Goal: Register for event/course

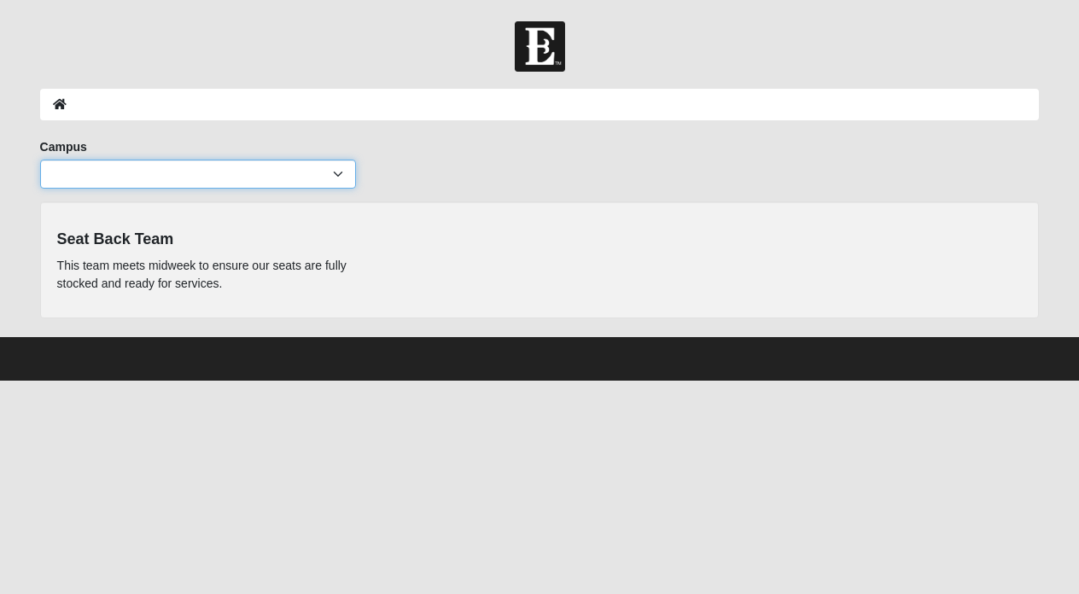
click at [232, 175] on select "Arlington Baymeadows Eleven22 Online Fleming Island Jesup Mandarin North Jax Or…" at bounding box center [198, 174] width 316 height 29
select select "11"
click at [40, 160] on select "Arlington Baymeadows Eleven22 Online Fleming Island Jesup Mandarin North Jax Or…" at bounding box center [198, 174] width 316 height 29
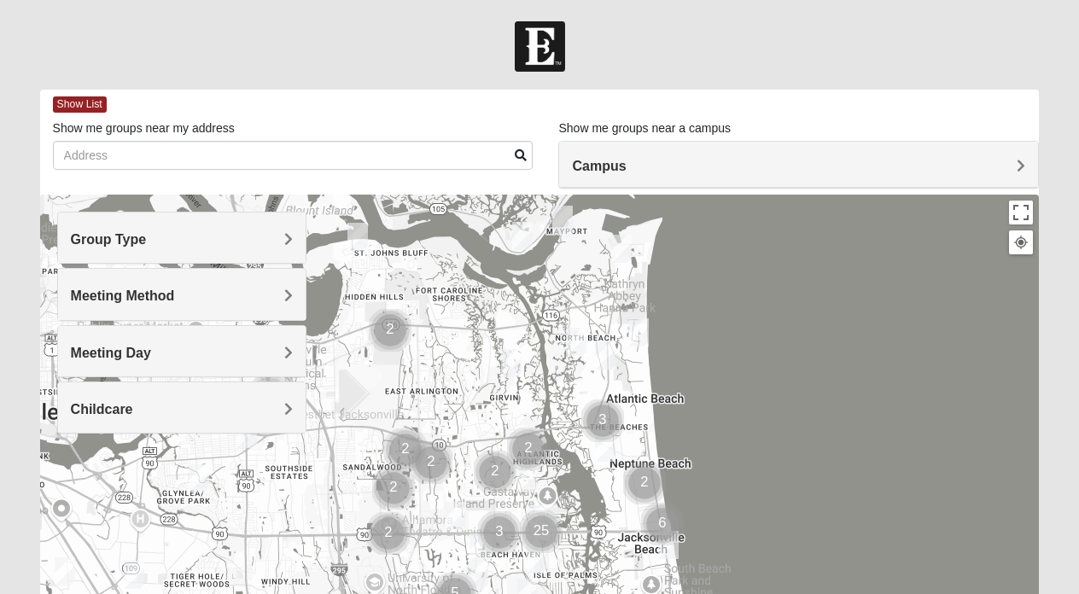
click at [239, 342] on div "Meeting Day" at bounding box center [182, 351] width 248 height 50
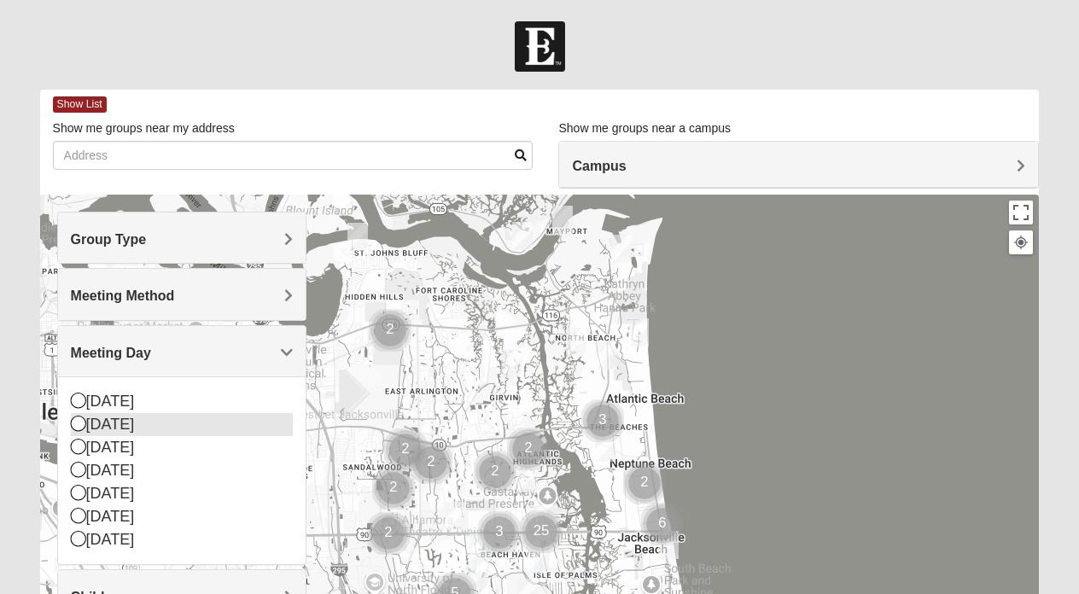
click at [187, 419] on div "Monday" at bounding box center [182, 424] width 223 height 23
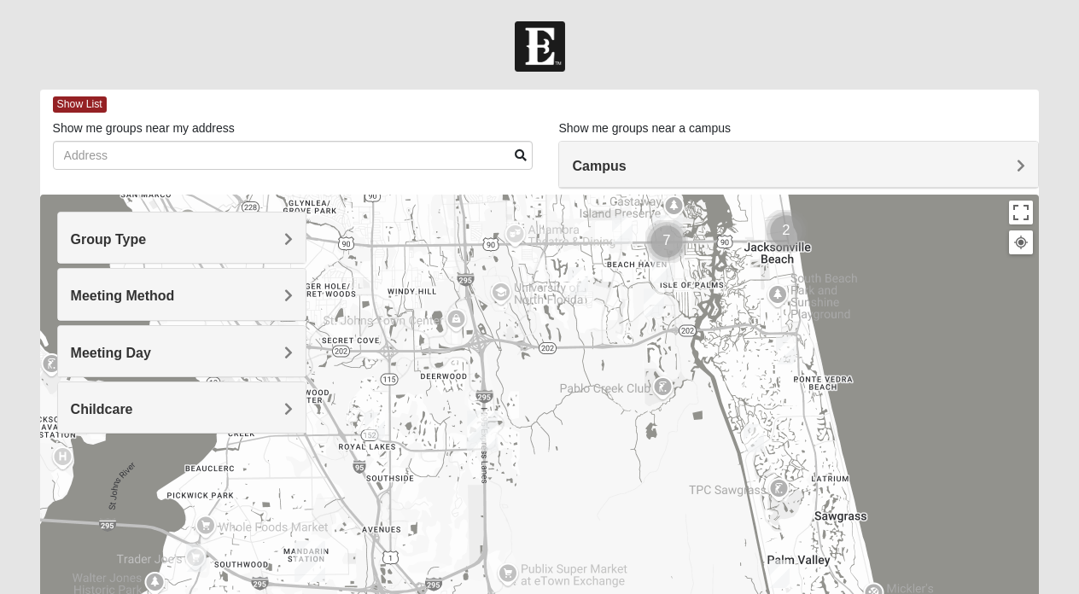
drag, startPoint x: 344, startPoint y: 520, endPoint x: 470, endPoint y: 224, distance: 322.1
click at [470, 224] on div at bounding box center [540, 536] width 1000 height 683
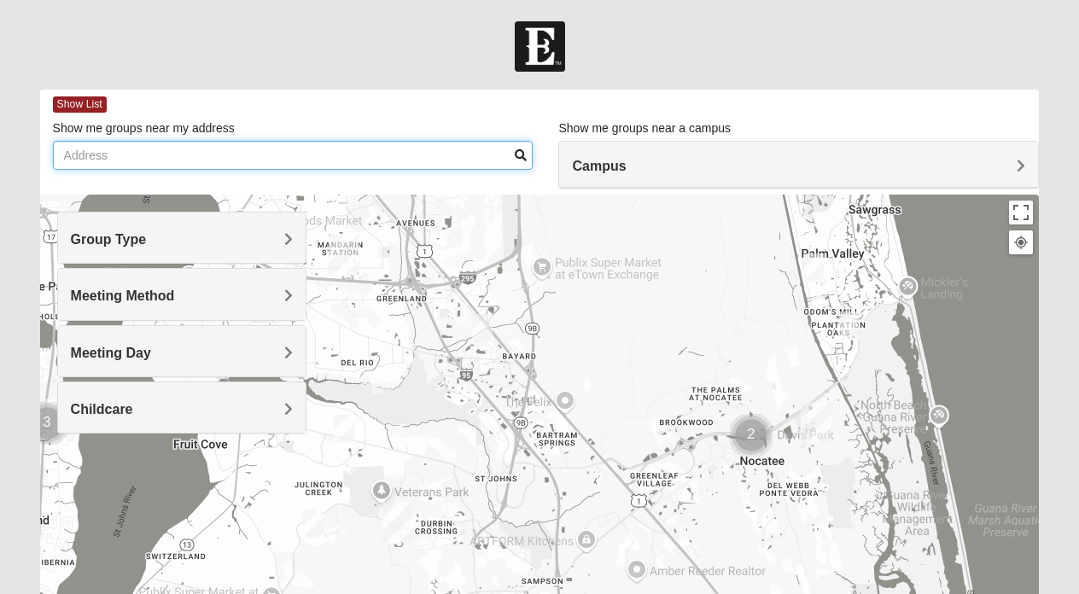
drag, startPoint x: 433, startPoint y: 476, endPoint x: 466, endPoint y: 169, distance: 309.2
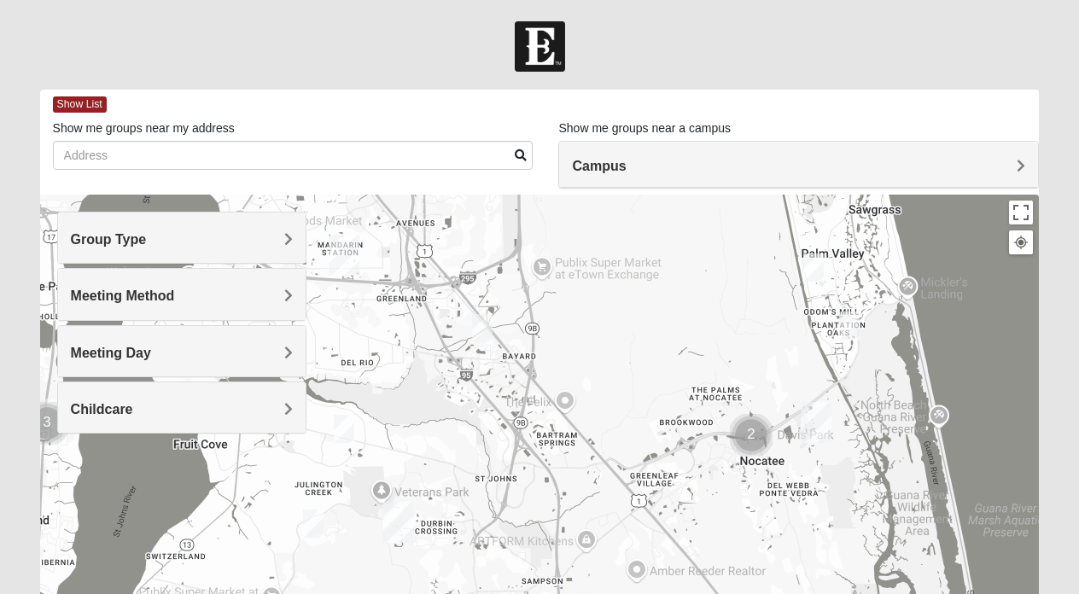
click at [466, 169] on div "Show List Loading Groups Keywords Filter Additional Filters Campus Arlington Ba…" at bounding box center [540, 484] width 1000 height 788
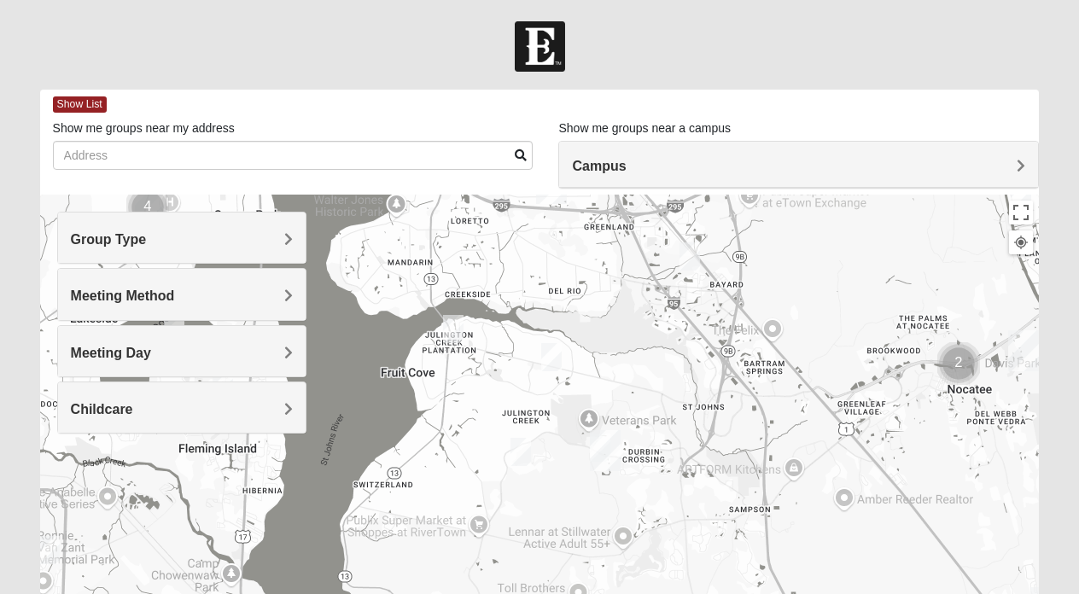
drag, startPoint x: 532, startPoint y: 415, endPoint x: 741, endPoint y: 337, distance: 223.1
click at [741, 337] on div at bounding box center [540, 536] width 1000 height 683
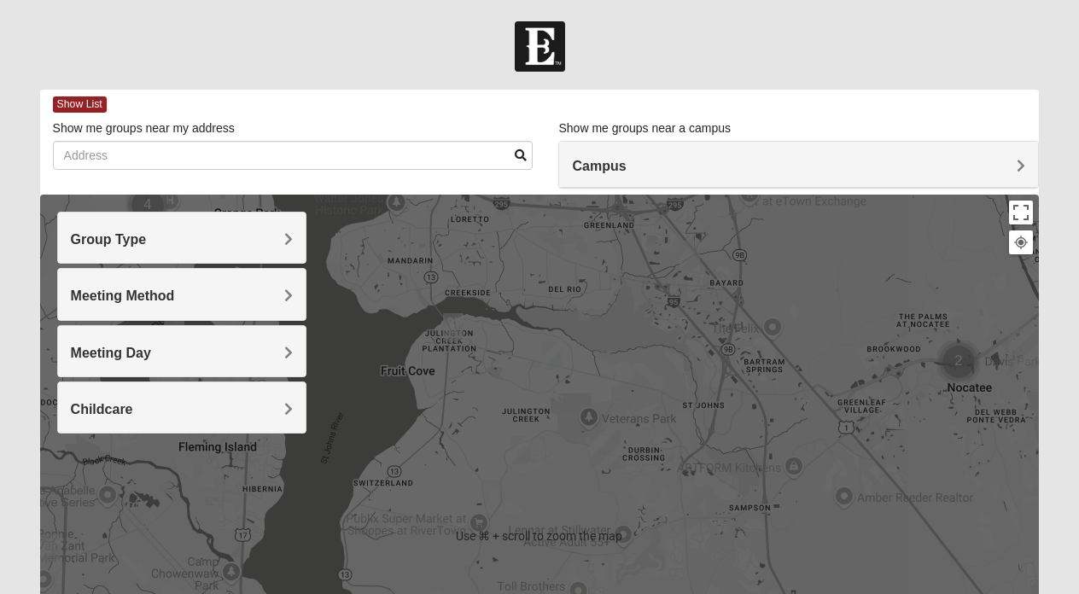
scroll to position [2, 0]
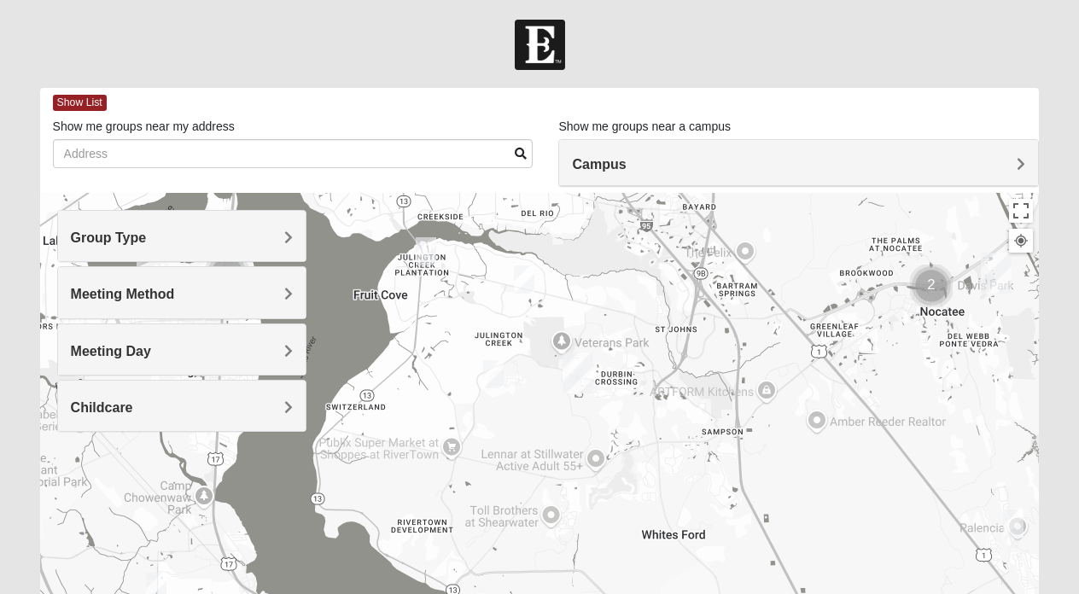
drag, startPoint x: 723, startPoint y: 487, endPoint x: 695, endPoint y: 410, distance: 81.8
click at [695, 410] on div at bounding box center [540, 534] width 1000 height 683
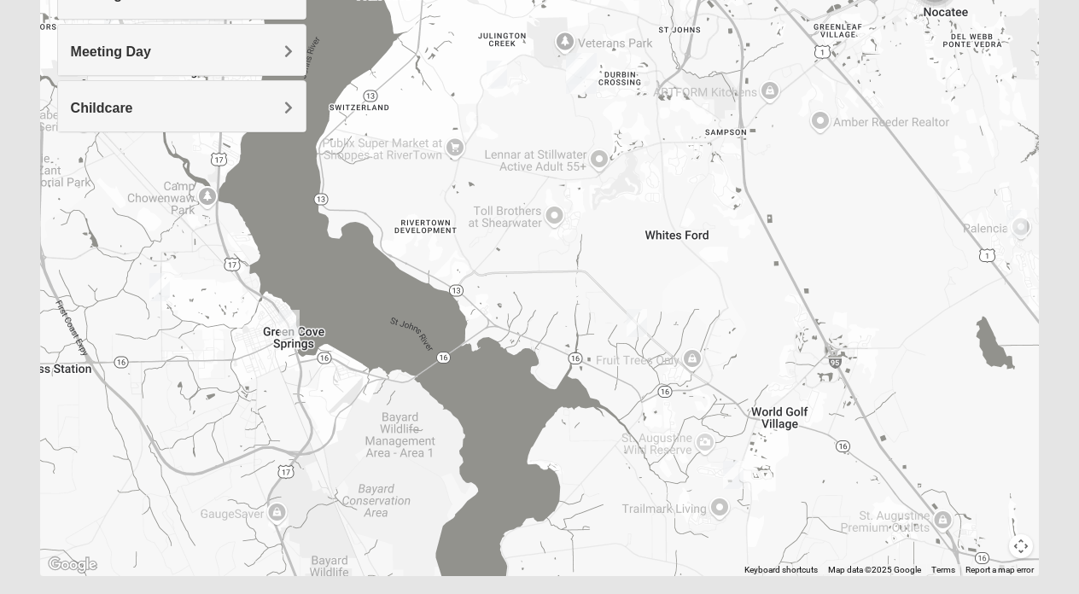
scroll to position [299, 0]
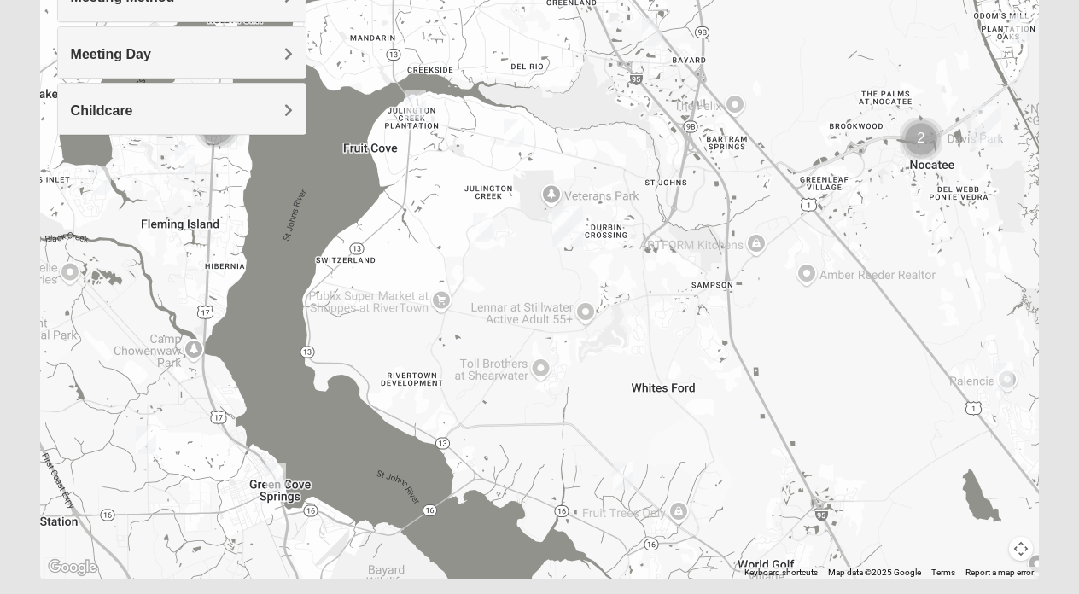
drag, startPoint x: 902, startPoint y: 448, endPoint x: 889, endPoint y: 600, distance: 152.6
click at [889, 593] on html "Hello Matt My Account Log Out Find A Group Error" at bounding box center [539, 171] width 1079 height 940
click at [1021, 552] on button "Map camera controls" at bounding box center [1021, 549] width 24 height 24
click at [994, 490] on button "Zoom in" at bounding box center [991, 489] width 24 height 24
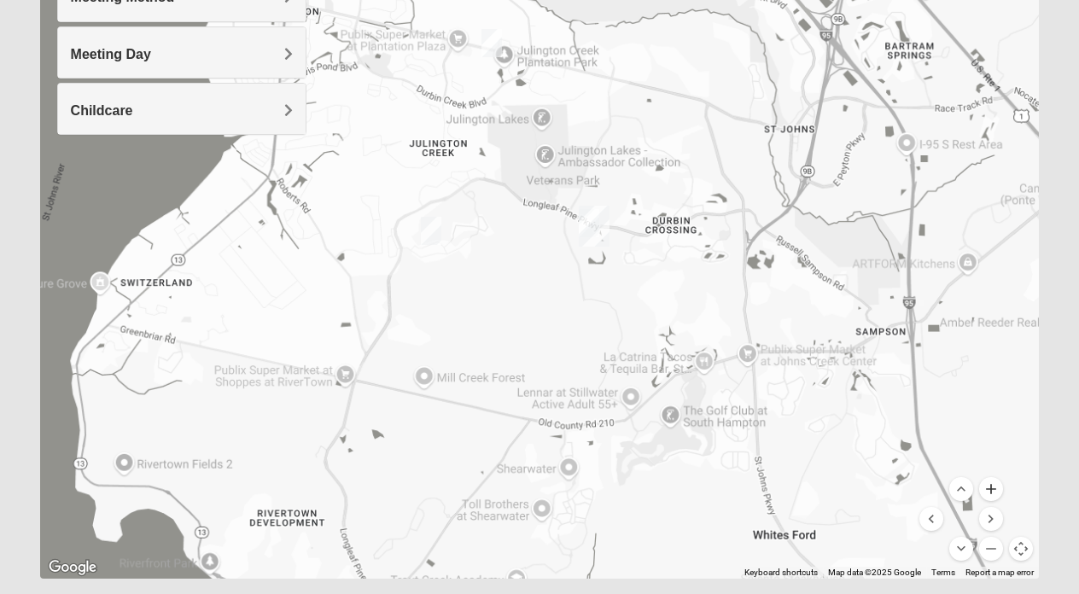
click at [994, 490] on button "Zoom in" at bounding box center [991, 489] width 24 height 24
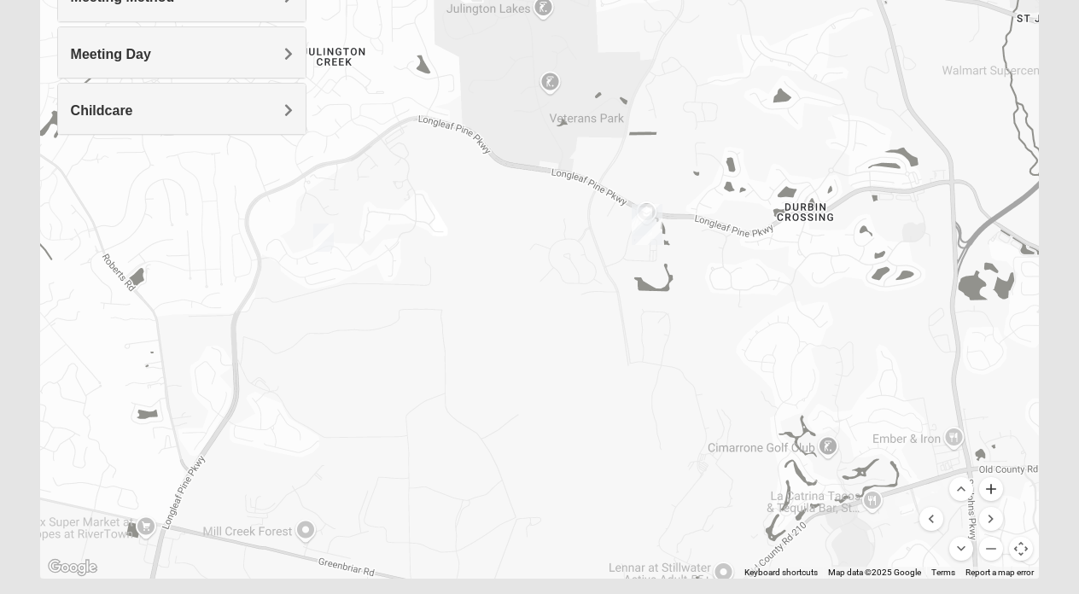
click at [994, 490] on button "Zoom in" at bounding box center [991, 489] width 24 height 24
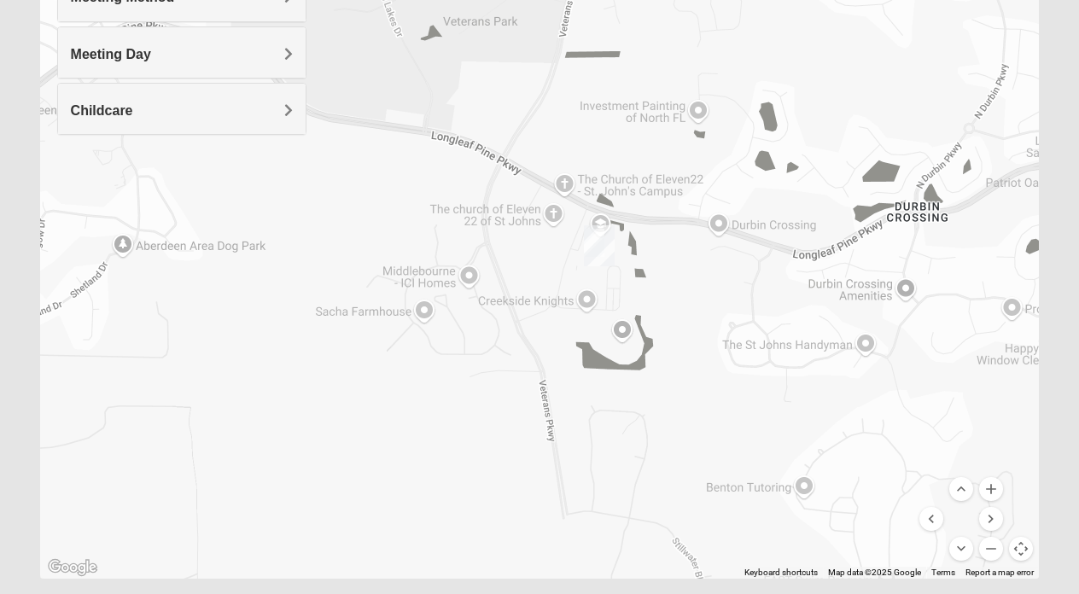
drag, startPoint x: 958, startPoint y: 433, endPoint x: 797, endPoint y: 464, distance: 164.3
click at [797, 464] on div at bounding box center [540, 237] width 1000 height 683
